Goal: Task Accomplishment & Management: Manage account settings

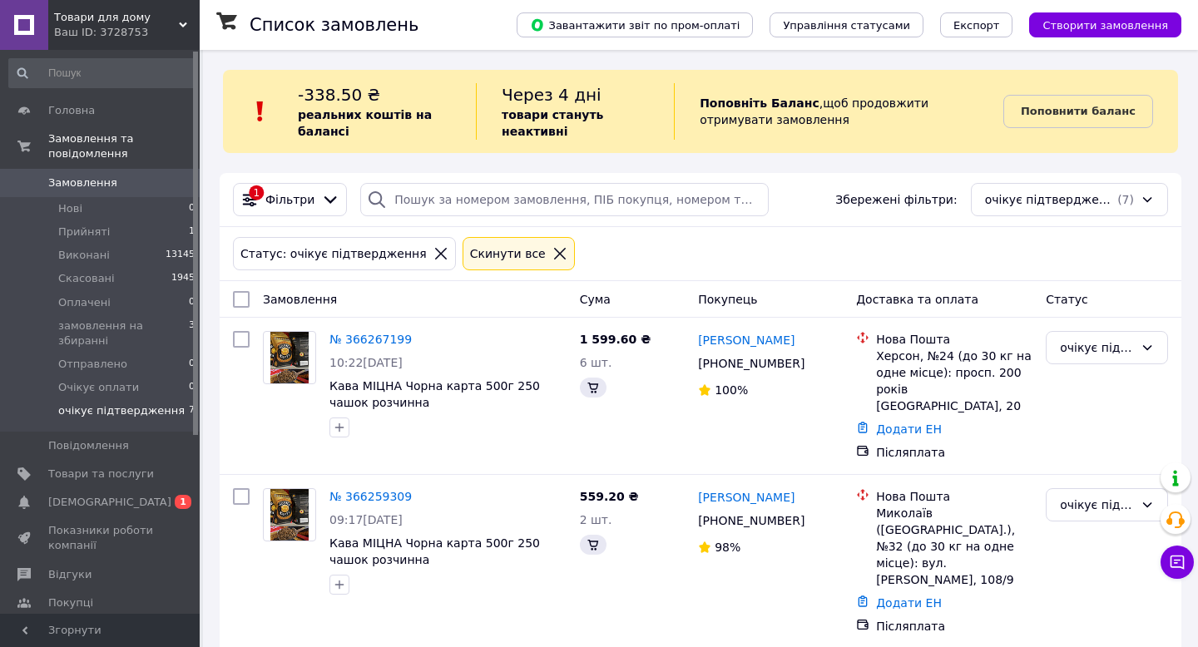
click at [106, 497] on span "[DEMOGRAPHIC_DATA]" at bounding box center [109, 502] width 123 height 15
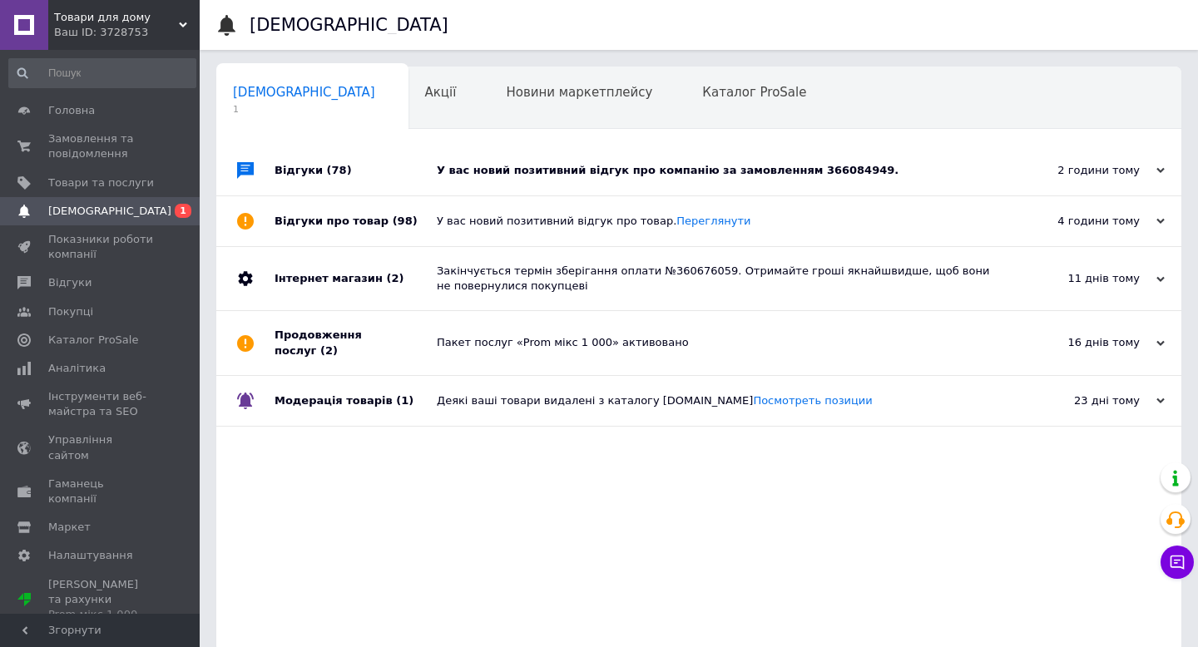
click at [617, 173] on div "У вас новий позитивний відгук про компанію за замовленням 366084949." at bounding box center [717, 170] width 561 height 15
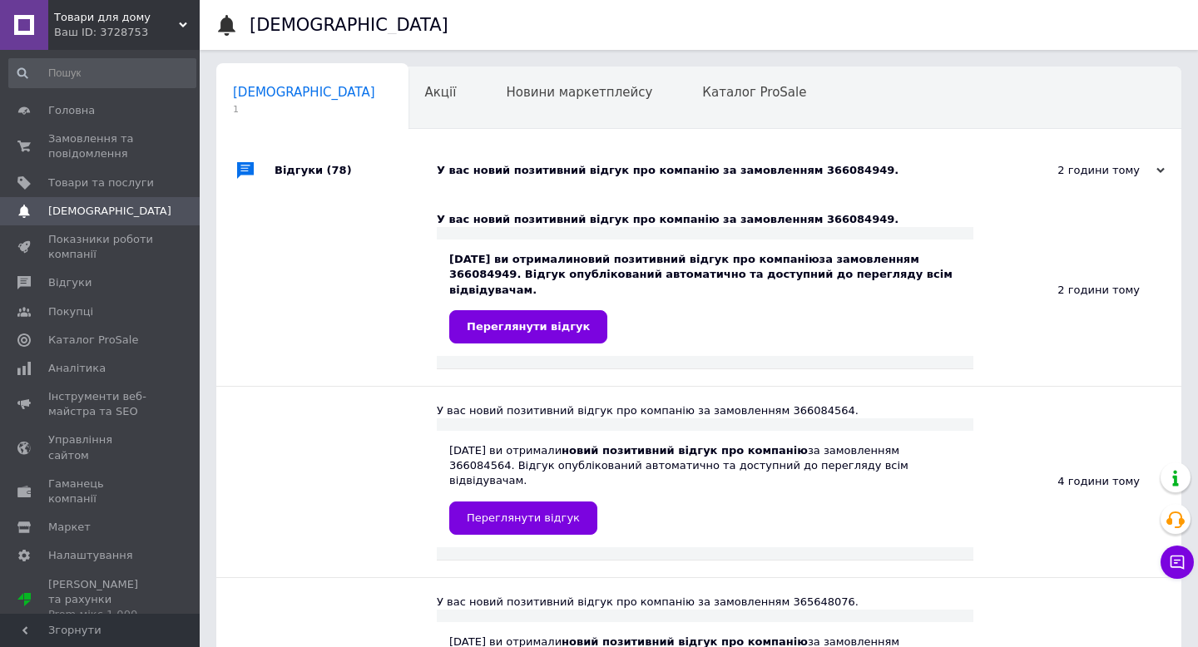
click at [617, 173] on div "У вас новий позитивний відгук про компанію за замовленням 366084949." at bounding box center [717, 170] width 561 height 15
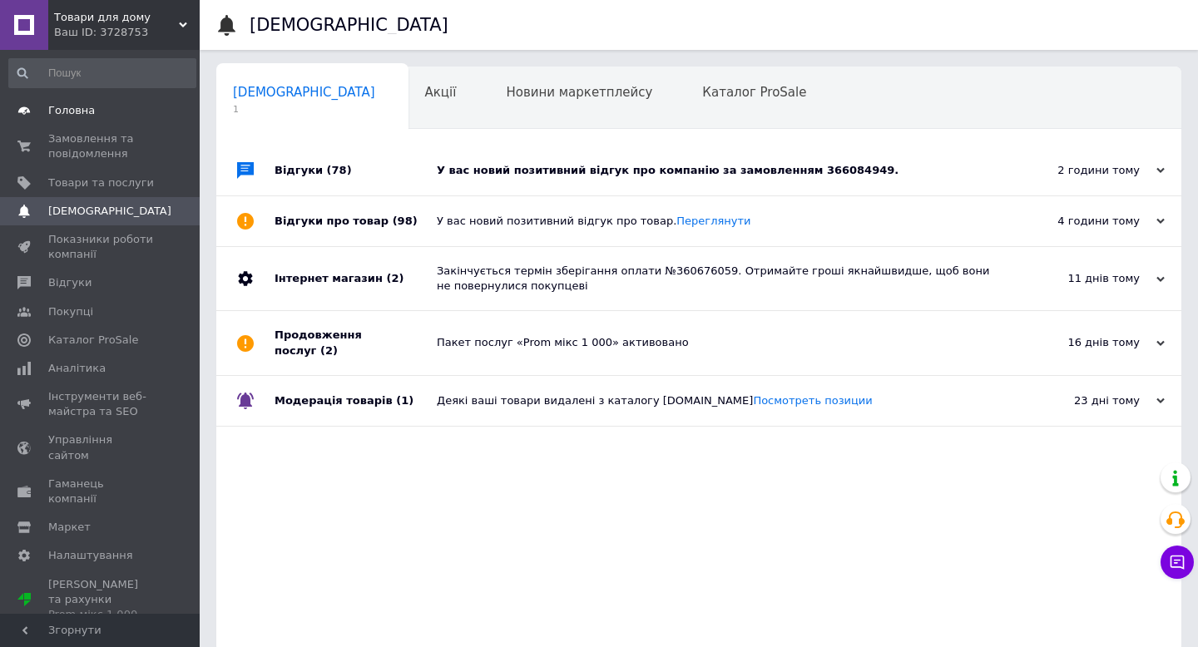
click at [96, 106] on span "Головна" at bounding box center [101, 110] width 106 height 15
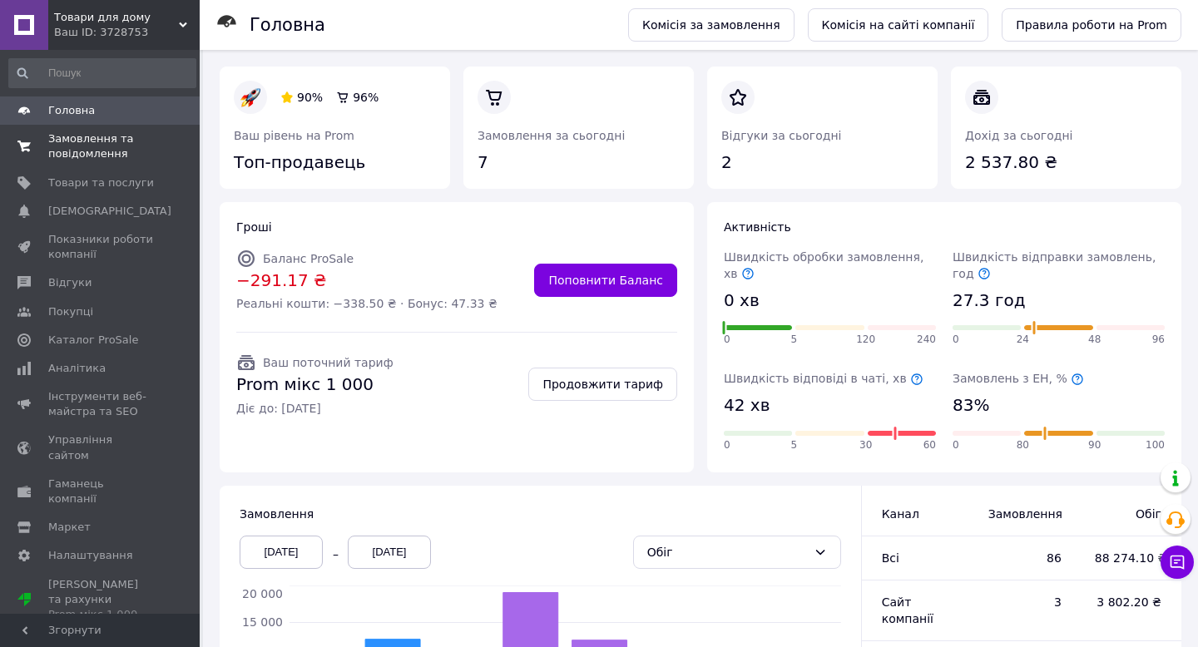
click at [146, 133] on span "Замовлення та повідомлення" at bounding box center [101, 146] width 106 height 30
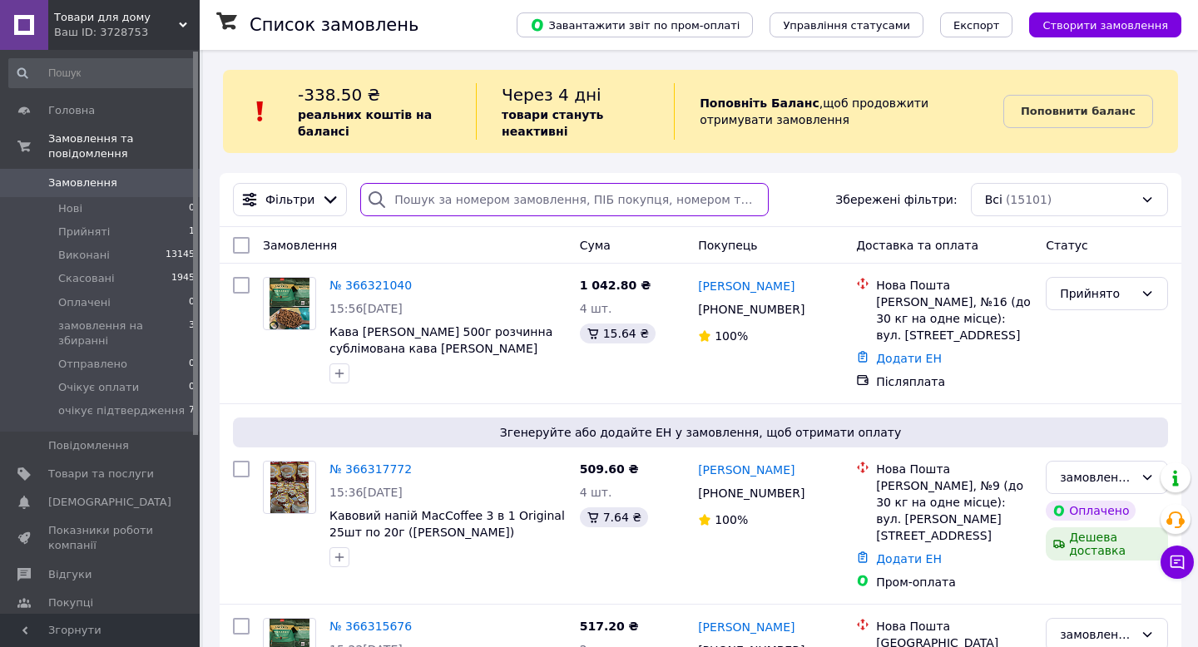
click at [613, 204] on input "search" at bounding box center [564, 199] width 408 height 33
paste input "+380937612164"
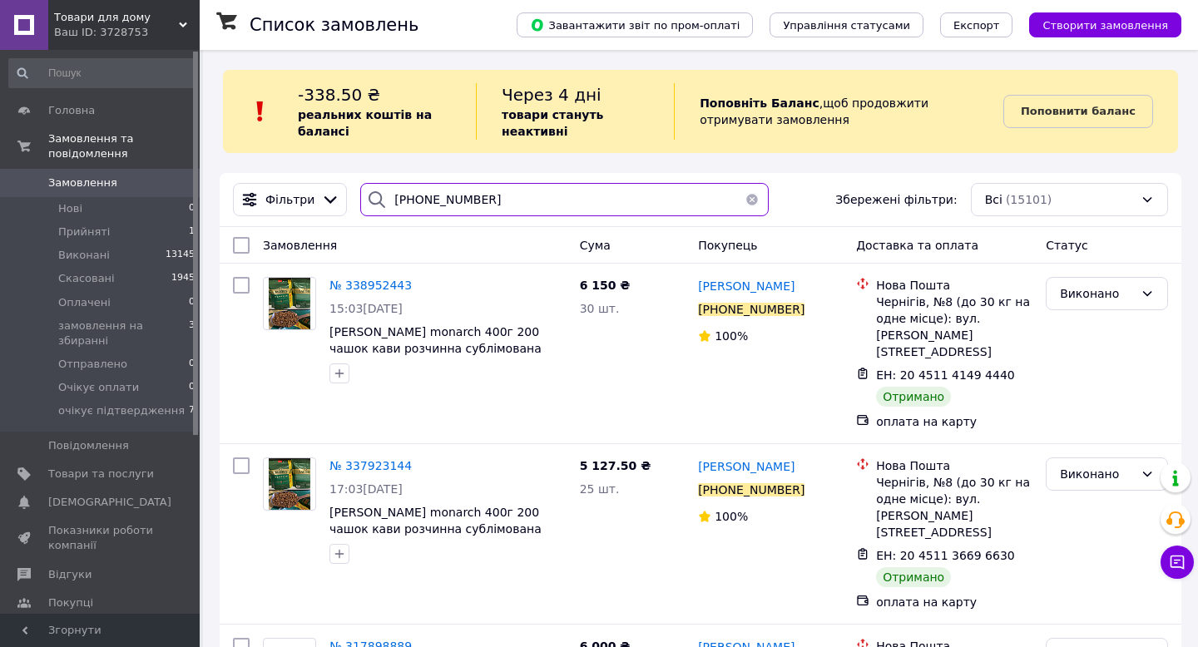
type input "+380937612164"
click at [812, 206] on div "Фільтри +380937612164 Збережені фільтри: Всі (15101)" at bounding box center [700, 199] width 948 height 33
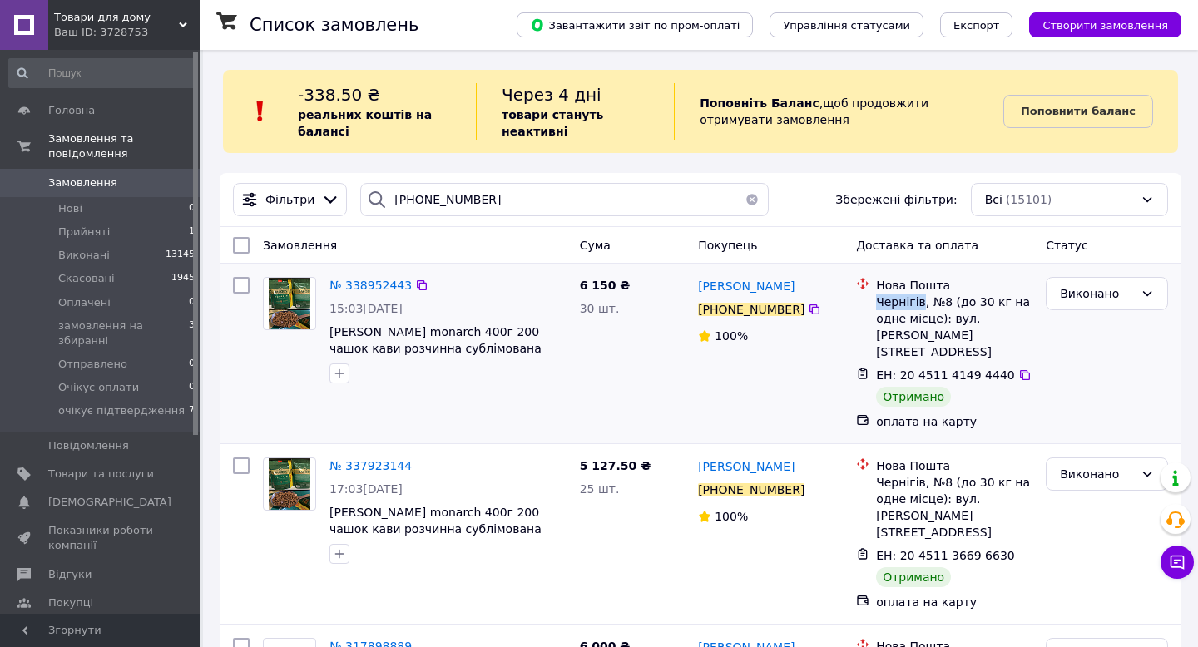
drag, startPoint x: 877, startPoint y: 301, endPoint x: 921, endPoint y: 304, distance: 44.2
click at [921, 304] on div "Чернігів, №8 (до 30 кг на одне місце): вул. Пухова, 142" at bounding box center [954, 327] width 156 height 67
copy div "Чернігів"
click at [747, 200] on button "button" at bounding box center [751, 199] width 33 height 33
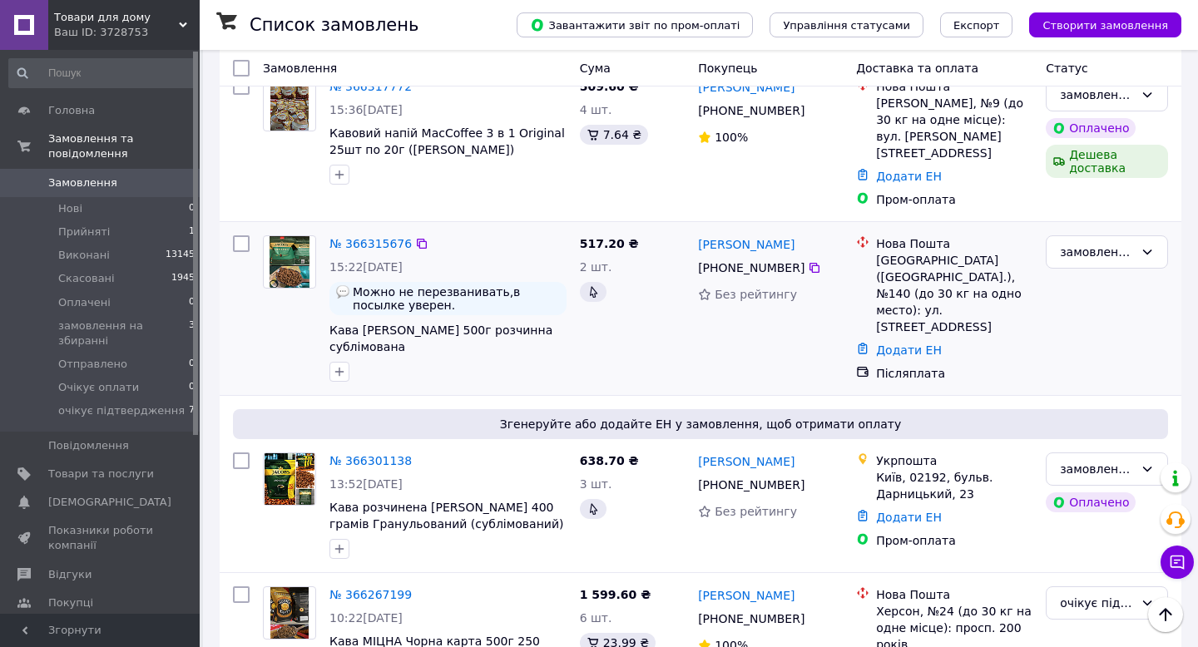
scroll to position [392, 0]
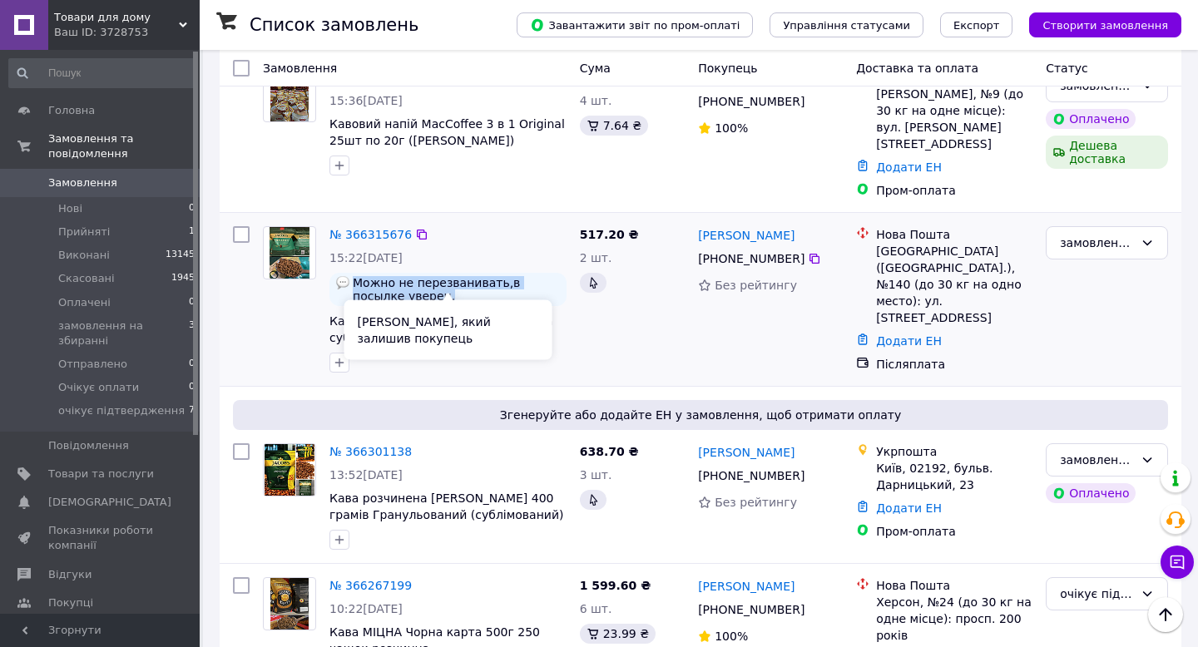
drag, startPoint x: 396, startPoint y: 284, endPoint x: 351, endPoint y: 267, distance: 48.2
click at [351, 273] on div "Можно не перезванивать,в посылке уверен." at bounding box center [447, 289] width 237 height 33
click at [610, 314] on div "517.20 ₴ 2 шт." at bounding box center [632, 300] width 119 height 160
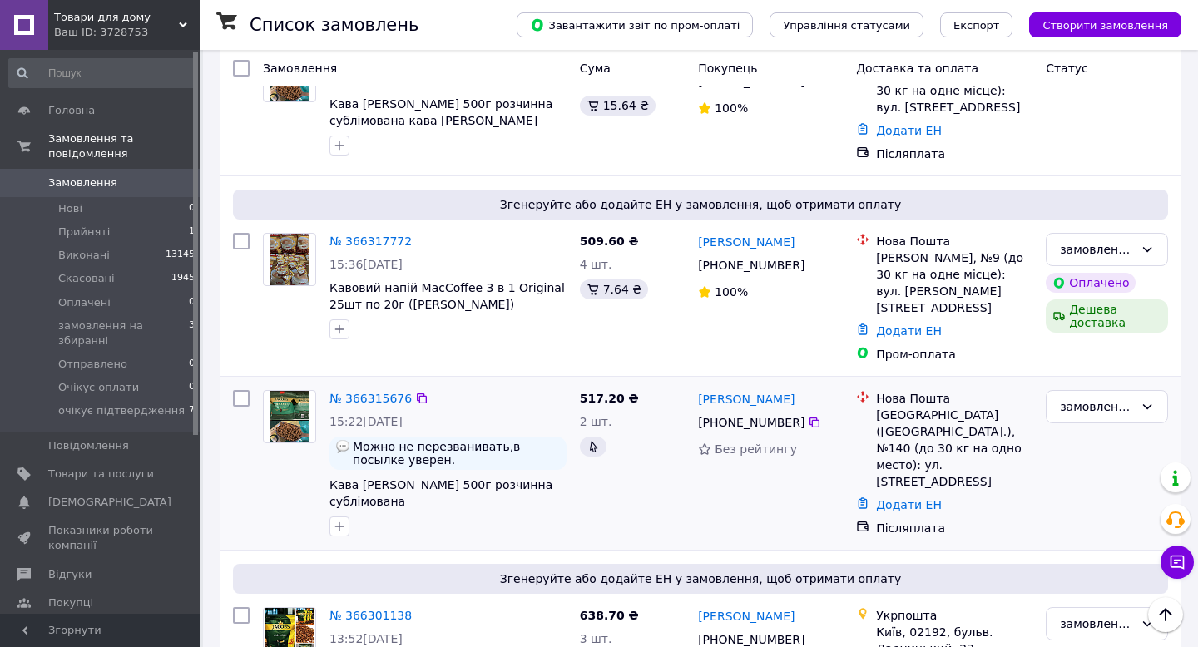
scroll to position [0, 0]
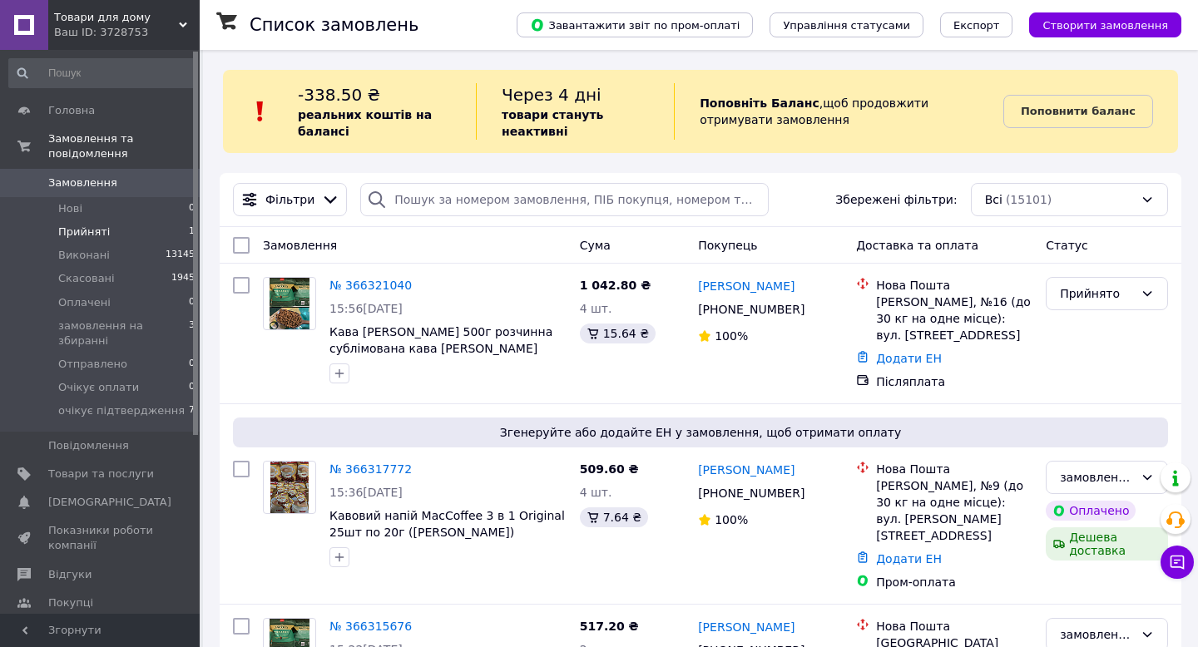
click at [121, 231] on li "Прийняті 1" at bounding box center [102, 231] width 205 height 23
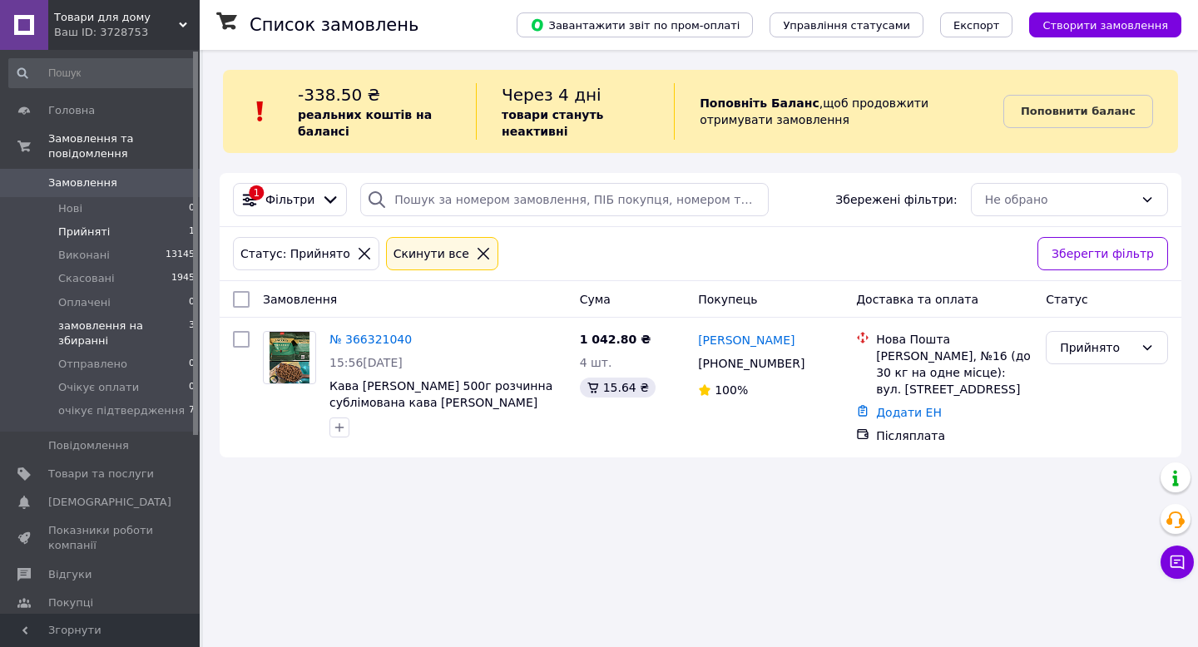
click at [149, 327] on span "замовлення на збиранні" at bounding box center [123, 334] width 131 height 30
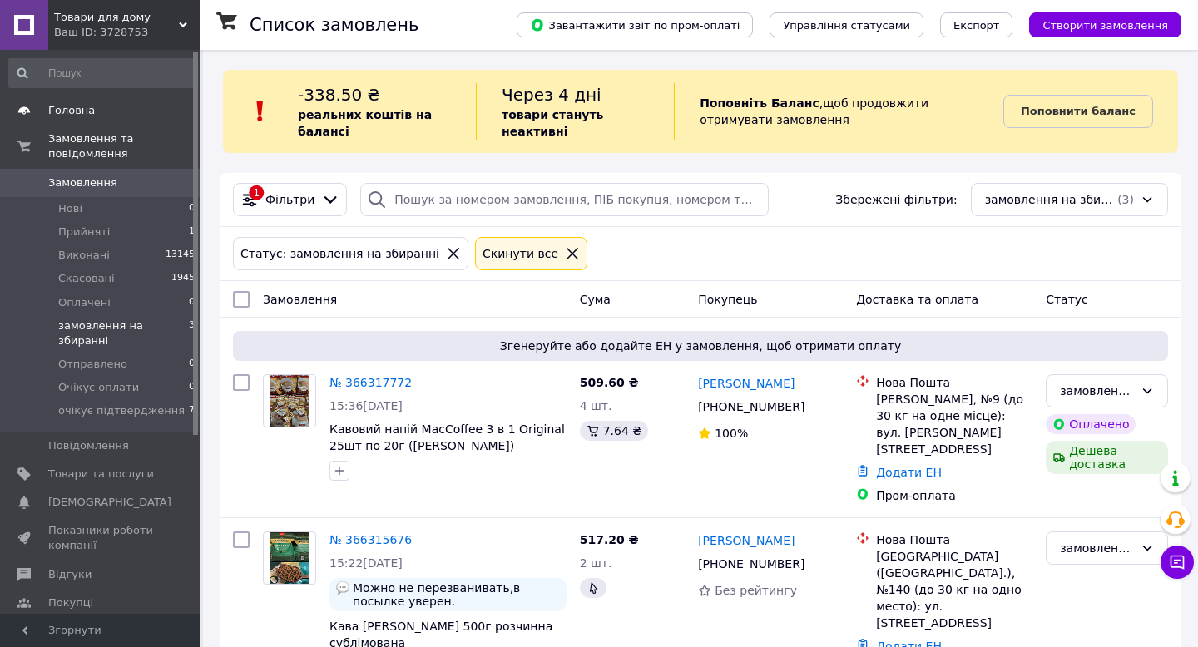
click at [82, 107] on span "Головна" at bounding box center [71, 110] width 47 height 15
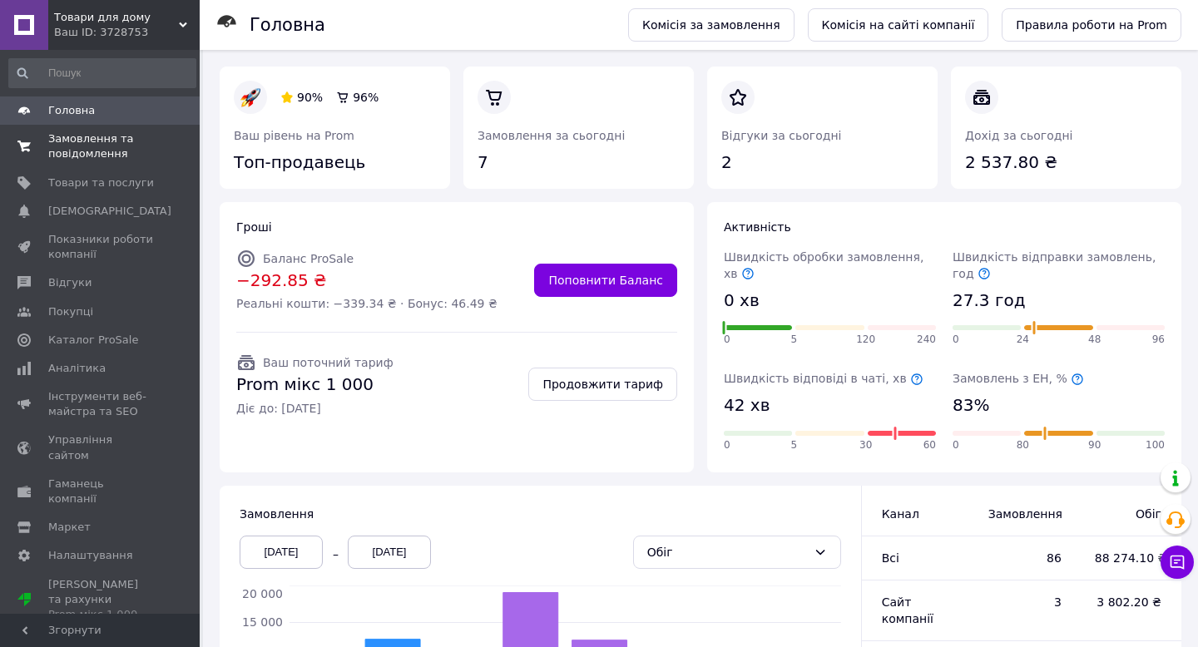
click at [123, 140] on span "Замовлення та повідомлення" at bounding box center [101, 146] width 106 height 30
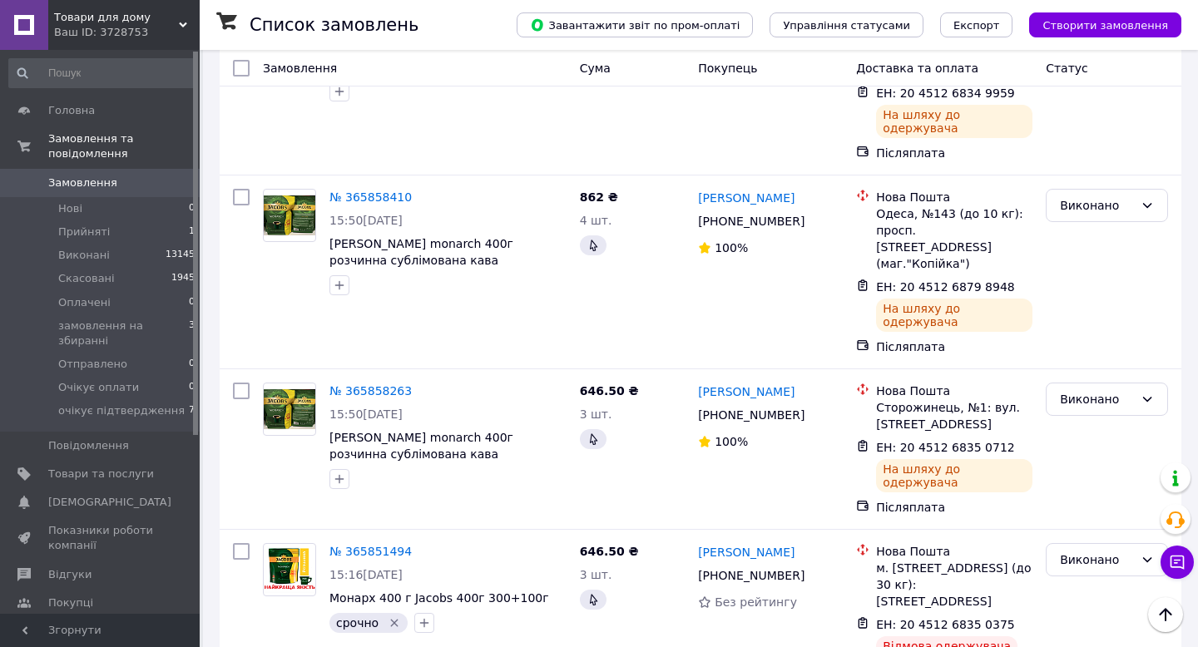
scroll to position [6748, 0]
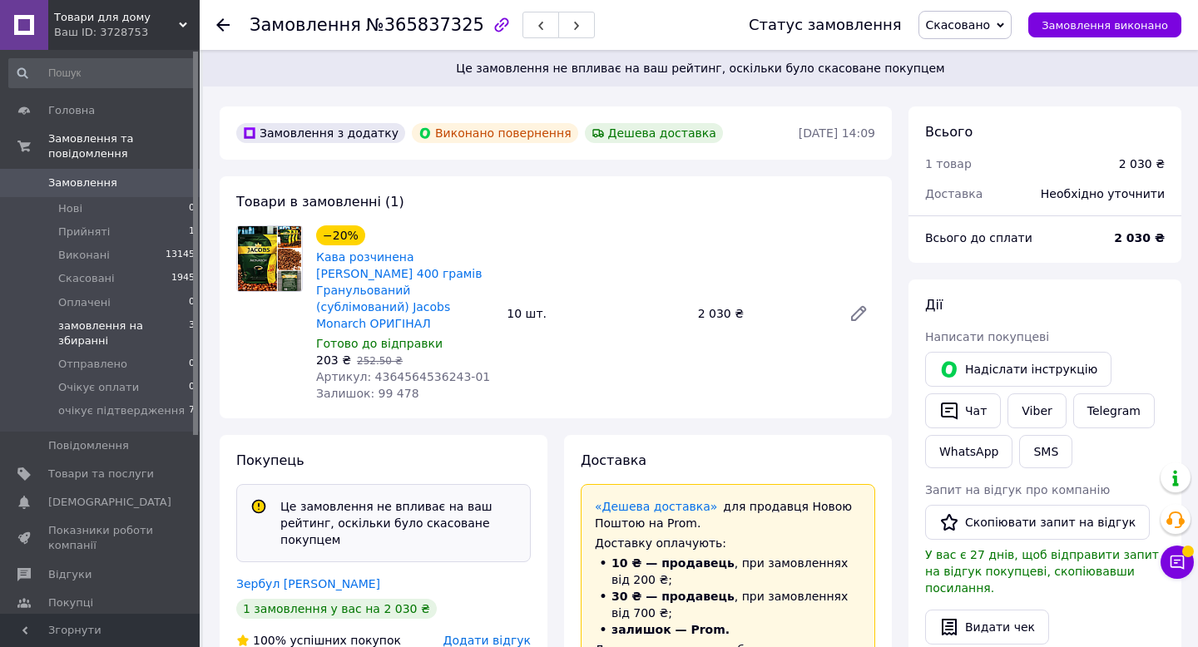
click at [162, 322] on span "замовлення на збиранні" at bounding box center [123, 334] width 131 height 30
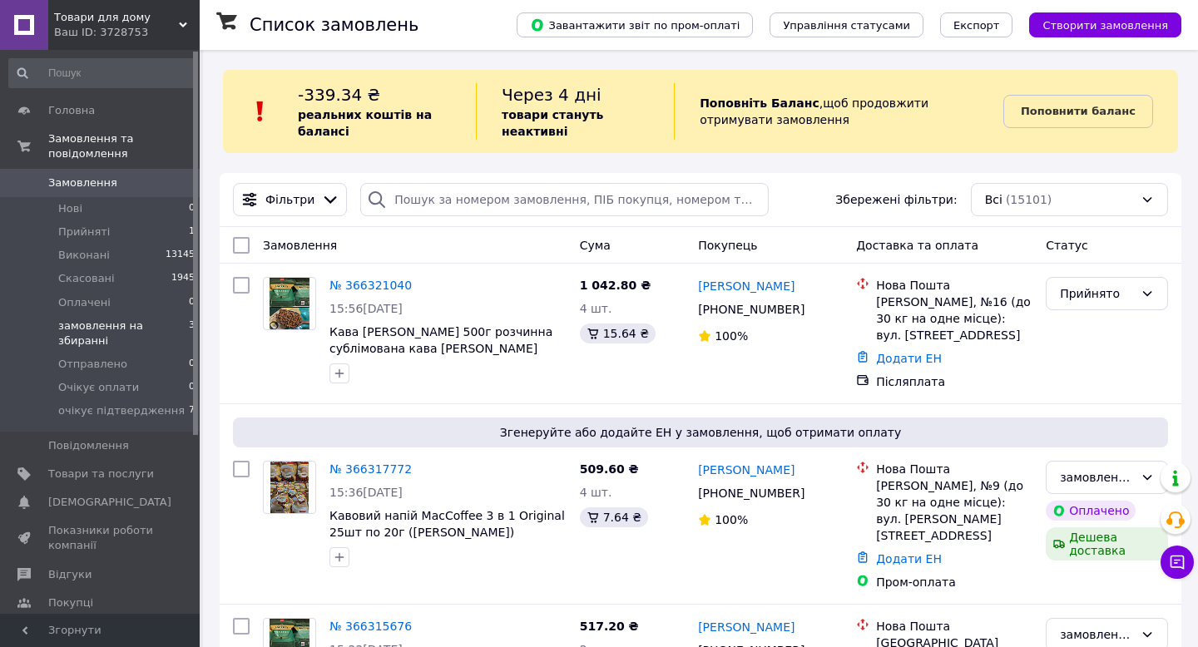
click at [135, 317] on li "замовлення на збиранні 3" at bounding box center [102, 333] width 205 height 38
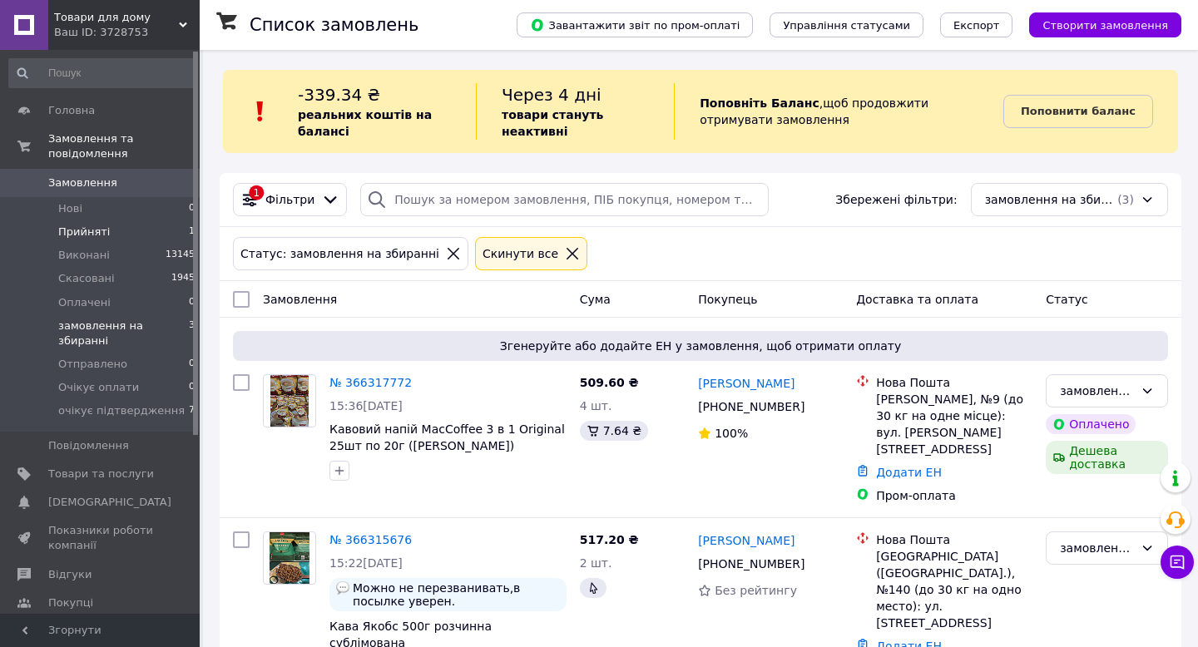
click at [103, 235] on span "Прийняті" at bounding box center [84, 232] width 52 height 15
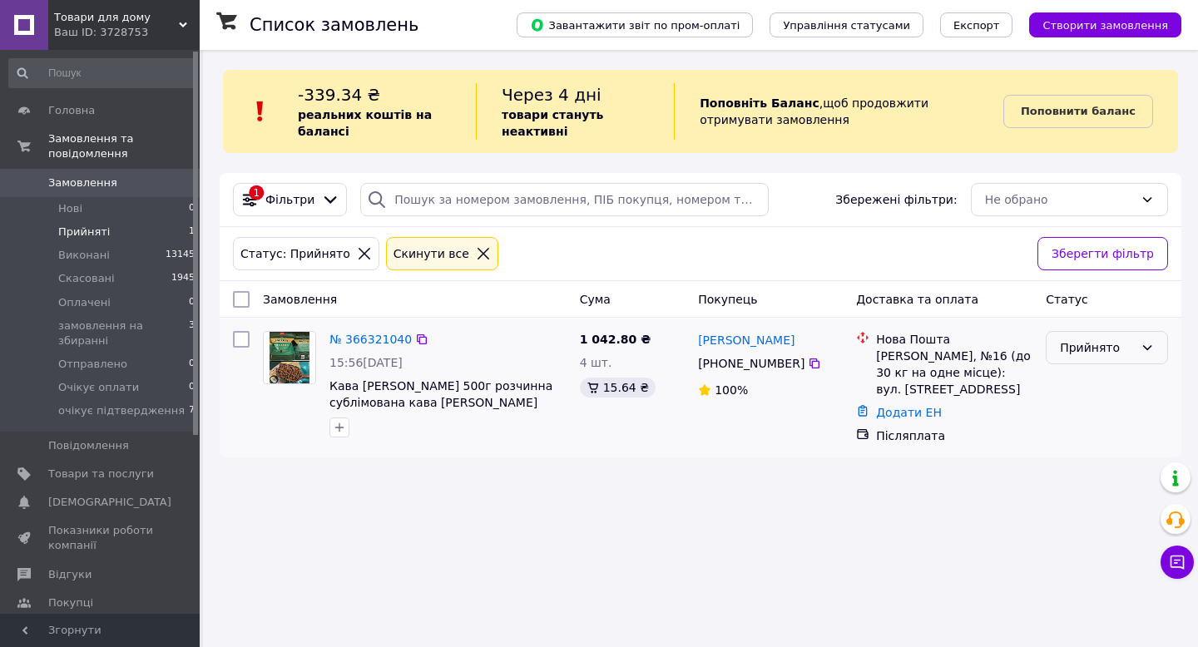
click at [1070, 343] on div "Прийнято" at bounding box center [1097, 347] width 74 height 18
click at [909, 242] on div "Статус: Прийнято Cкинути все" at bounding box center [629, 254] width 798 height 40
click at [813, 360] on icon at bounding box center [814, 363] width 13 height 13
click at [758, 534] on div "Список замовлень Завантажити звіт по пром-оплаті Управління статусами Експорт С…" at bounding box center [700, 323] width 995 height 647
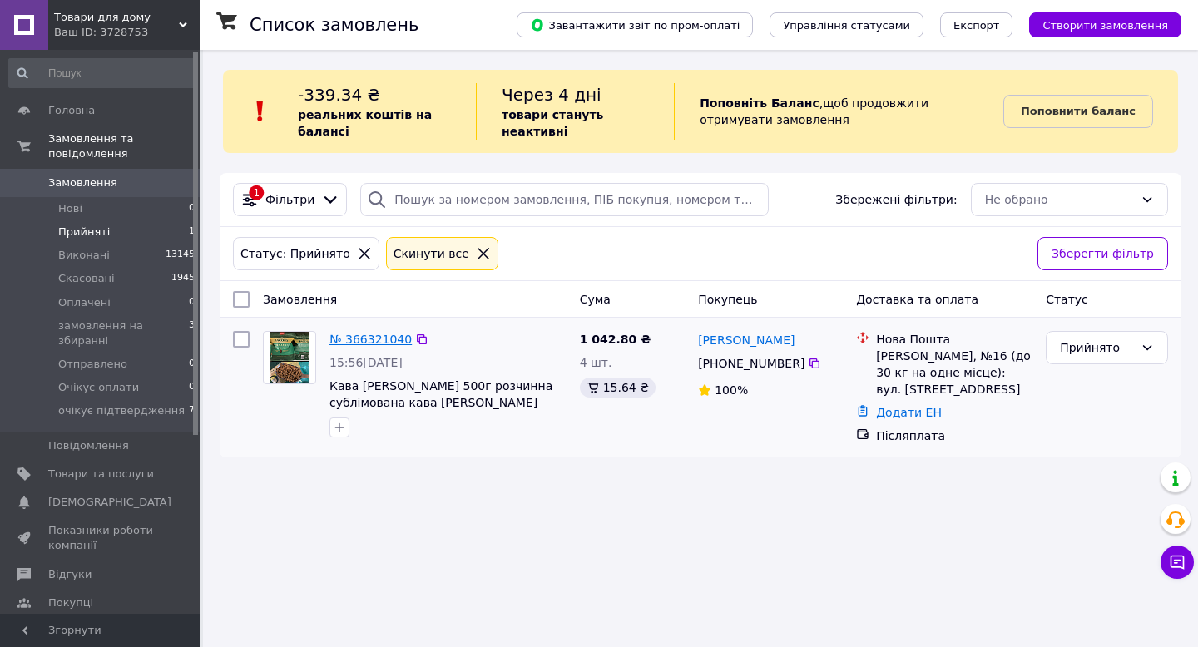
click at [391, 337] on link "№ 366321040" at bounding box center [370, 339] width 82 height 13
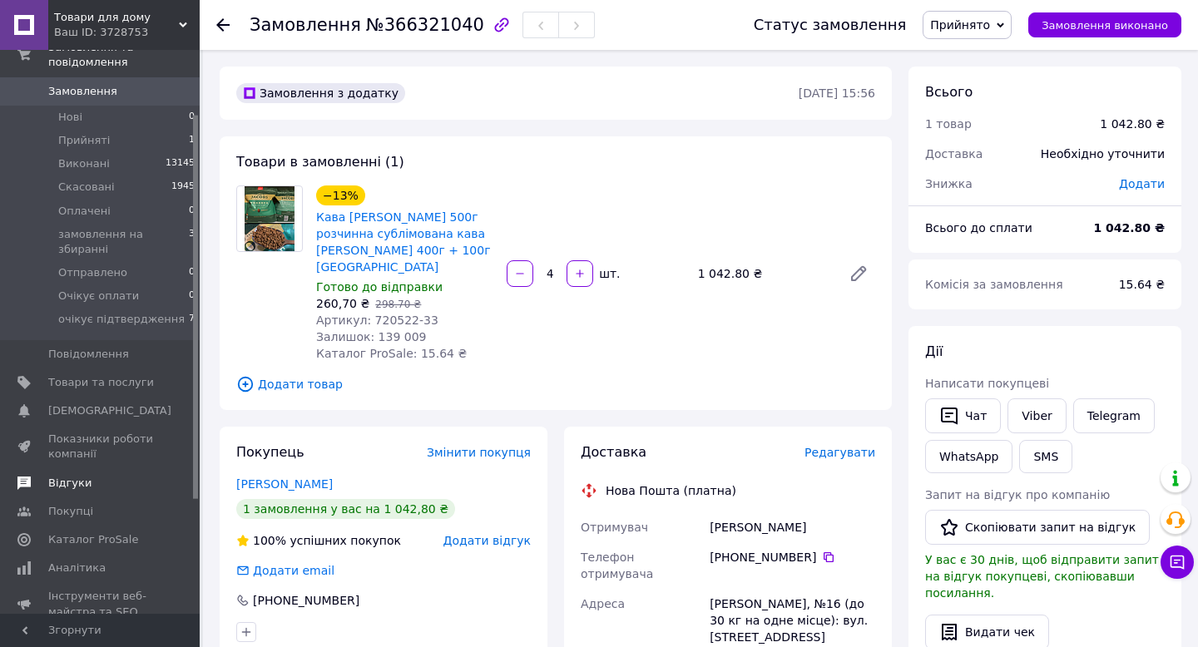
scroll to position [94, 0]
click at [116, 381] on span "Товари та послуги" at bounding box center [101, 380] width 106 height 15
